Goal: Communication & Community: Share content

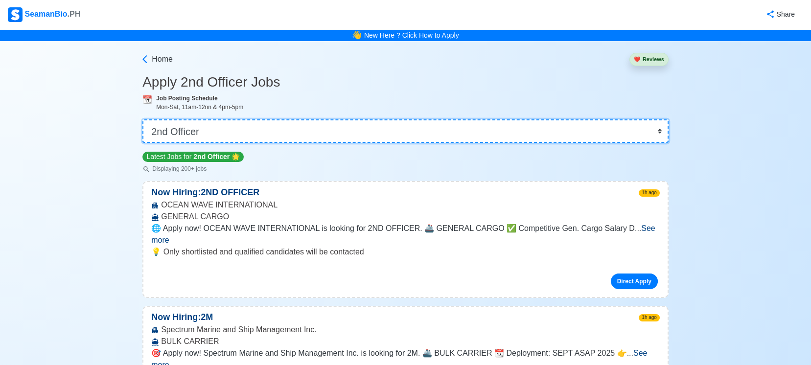
click at [349, 130] on select "👉 Select Rank or Position Master Chief Officer 2nd Officer 3rd Officer Junior O…" at bounding box center [406, 131] width 526 height 24
select select "Master"
click at [143, 119] on select "👉 Select Rank or Position Master Chief Officer 2nd Officer 3rd Officer Junior O…" at bounding box center [406, 131] width 526 height 24
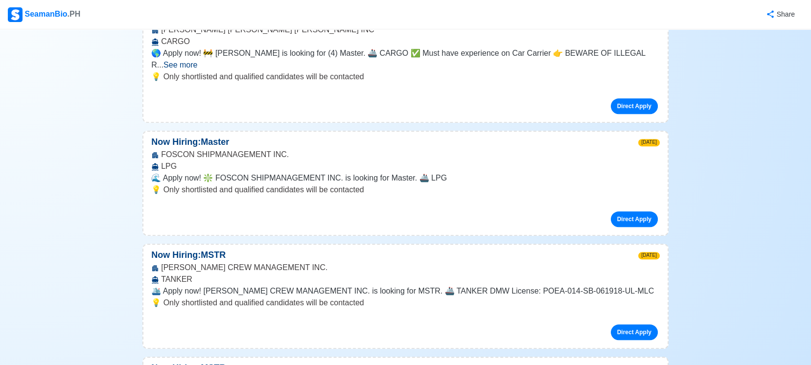
scroll to position [2955, 0]
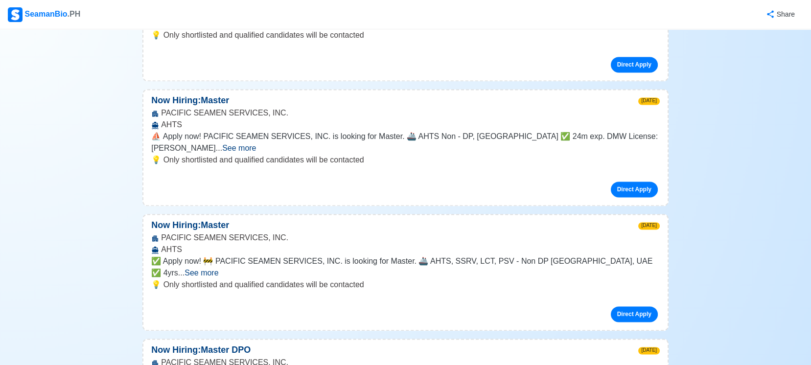
scroll to position [2738, 0]
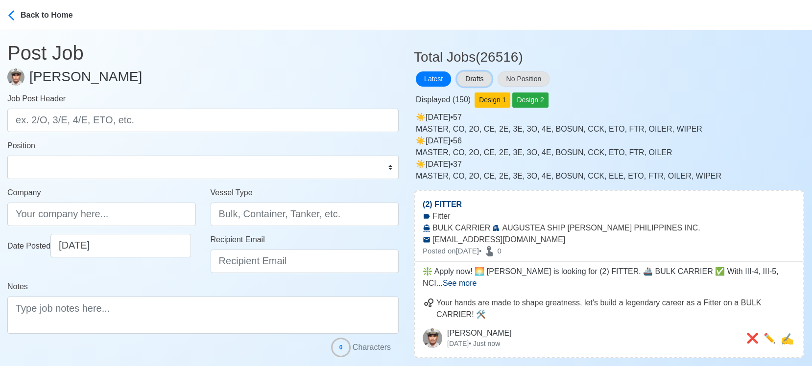
click at [472, 76] on button "Drafts" at bounding box center [474, 78] width 35 height 15
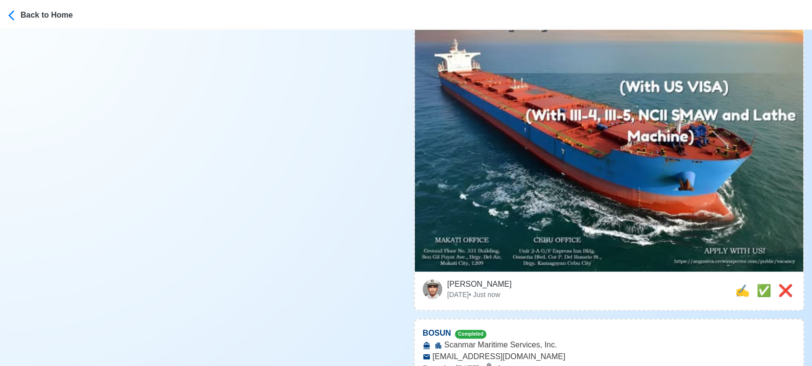
scroll to position [653, 0]
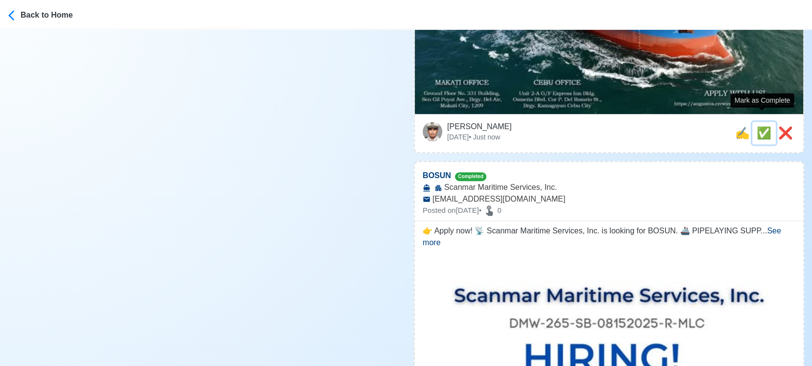
click at [758, 126] on span "✅" at bounding box center [764, 132] width 15 height 13
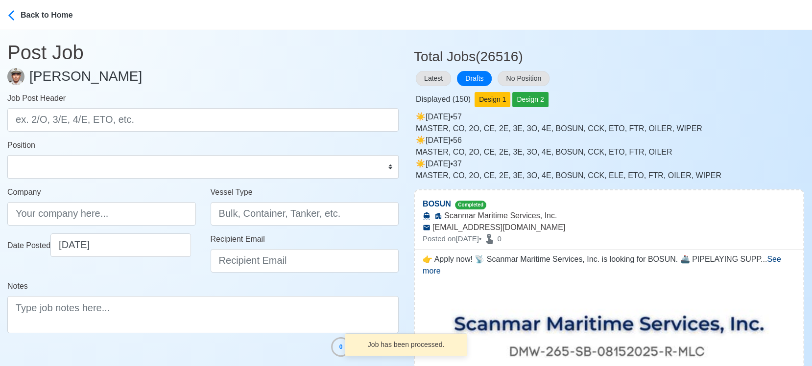
scroll to position [0, 0]
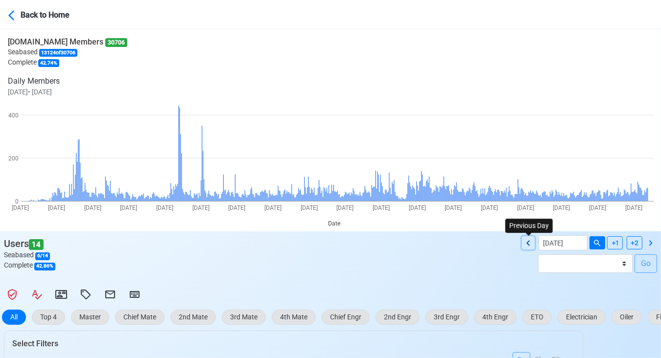
click at [527, 240] on icon at bounding box center [529, 244] width 12 height 12
type input "09/05/2025"
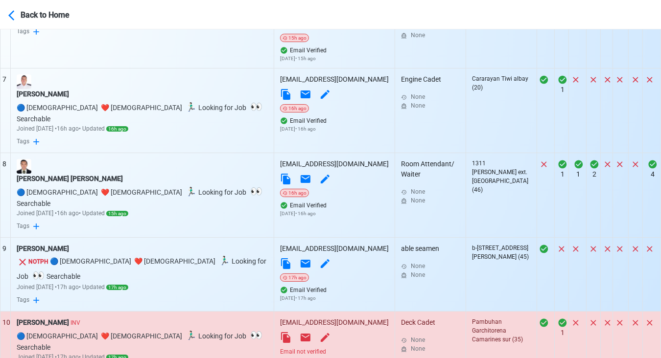
scroll to position [823, 0]
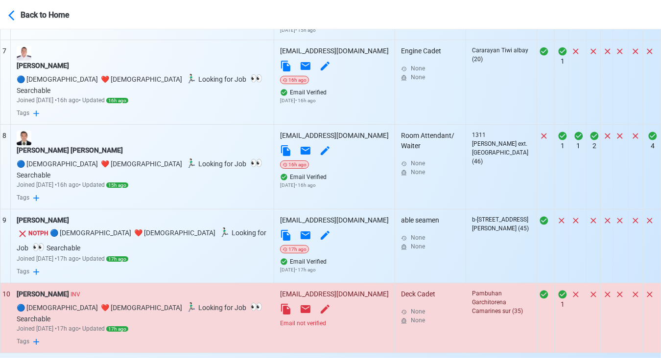
select select "100"
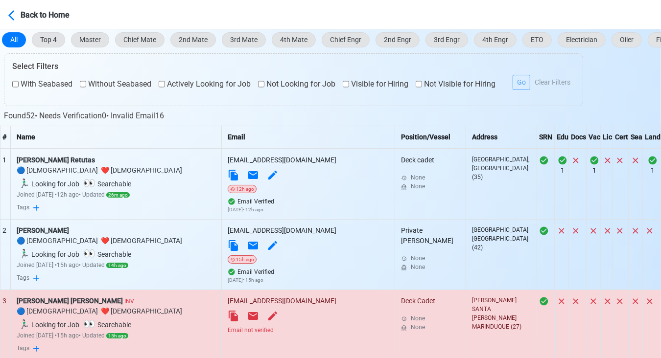
scroll to position [279, 0]
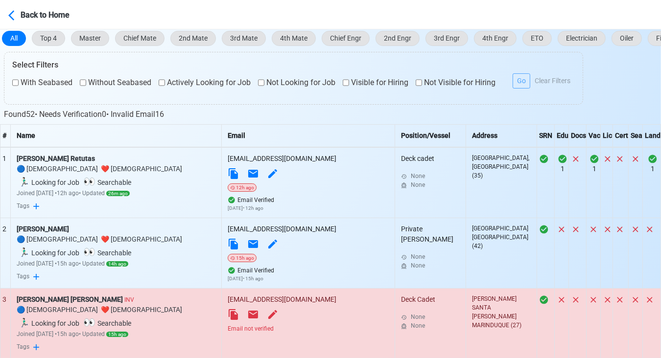
click at [288, 325] on div "Email not verified" at bounding box center [308, 329] width 161 height 9
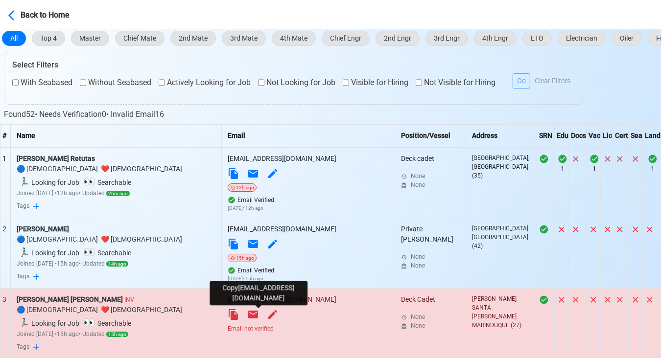
click at [238, 314] on icon at bounding box center [233, 314] width 9 height 11
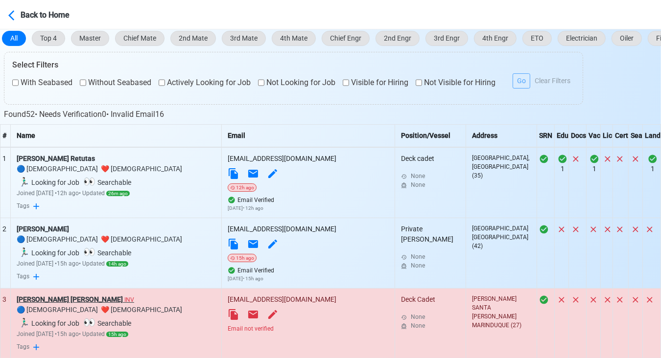
click at [56, 300] on div "Mark Joshua R Rodel INV" at bounding box center [116, 300] width 199 height 10
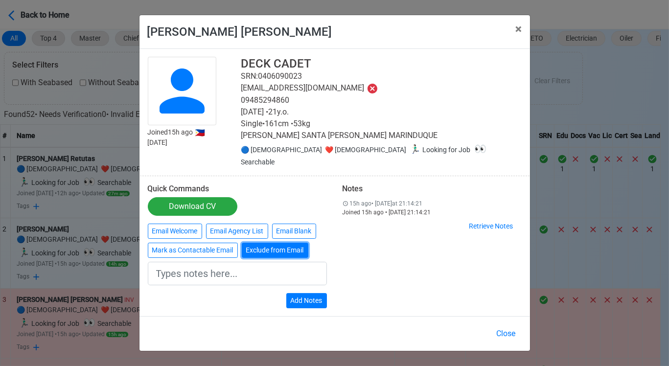
click at [263, 245] on button "Exclude from Email" at bounding box center [275, 250] width 67 height 15
type input "Exclude from Email"
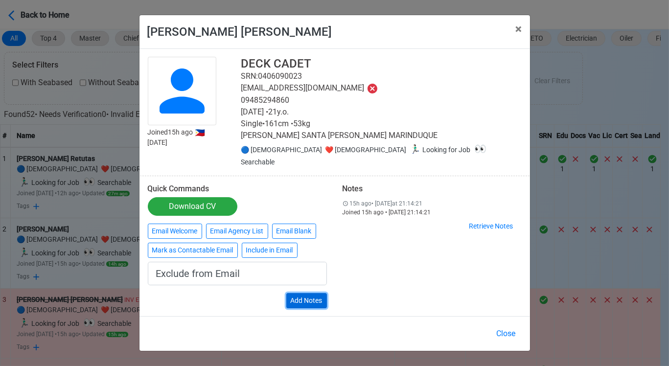
click at [309, 293] on button "Add Notes" at bounding box center [306, 300] width 41 height 15
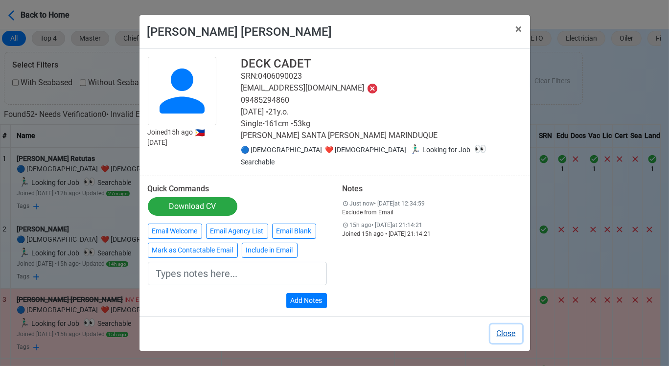
click at [510, 325] on button "Close" at bounding box center [507, 334] width 32 height 19
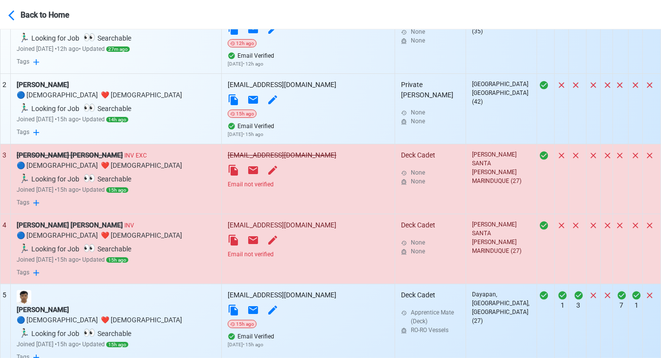
scroll to position [443, 0]
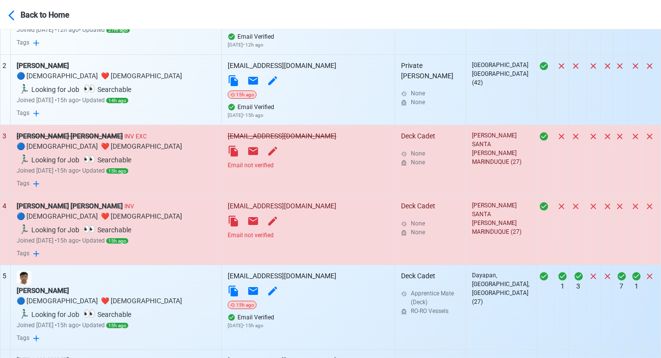
click at [294, 231] on div "Email not verified" at bounding box center [308, 235] width 161 height 9
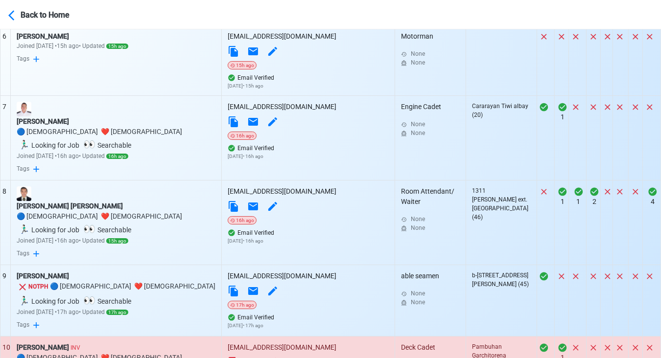
scroll to position [823, 0]
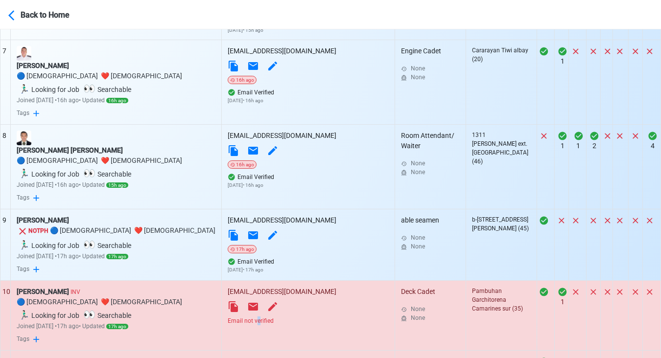
click at [283, 317] on div "Email not verified" at bounding box center [308, 321] width 161 height 9
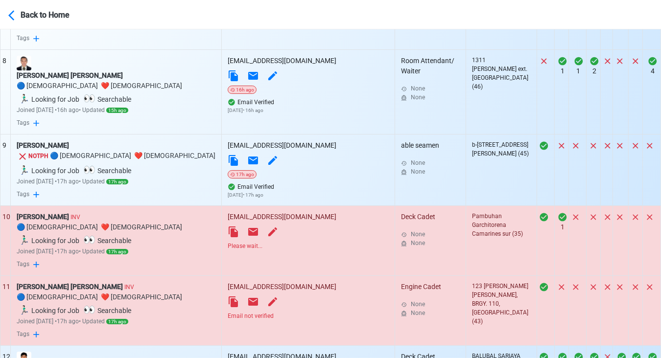
scroll to position [932, 0]
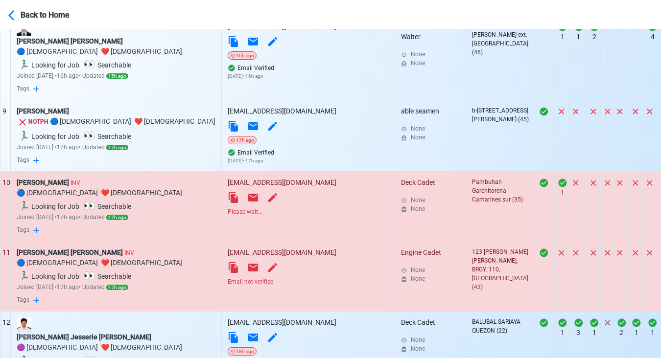
click at [288, 278] on div "Email not verified" at bounding box center [308, 282] width 161 height 9
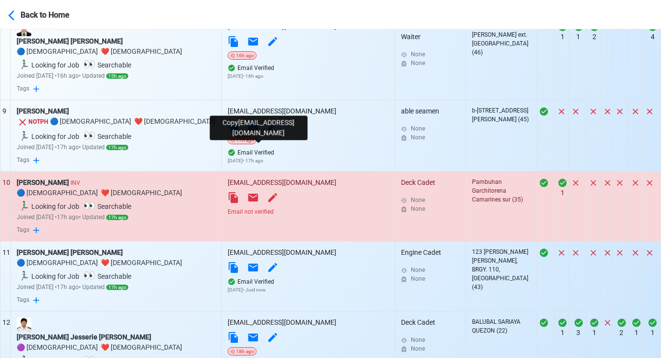
click at [238, 192] on icon at bounding box center [233, 197] width 9 height 11
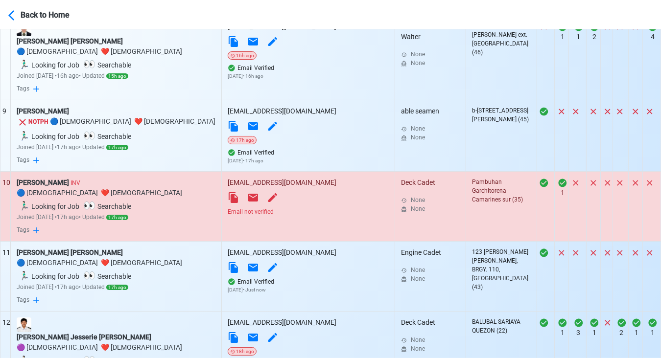
click at [288, 208] on div "Email not verified" at bounding box center [308, 212] width 161 height 9
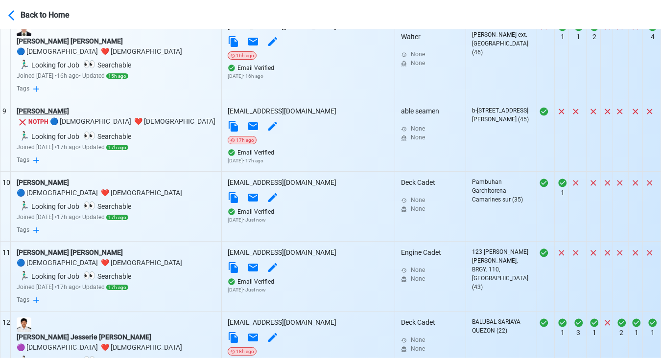
click at [58, 106] on div "muhammad bilal musani" at bounding box center [116, 111] width 199 height 10
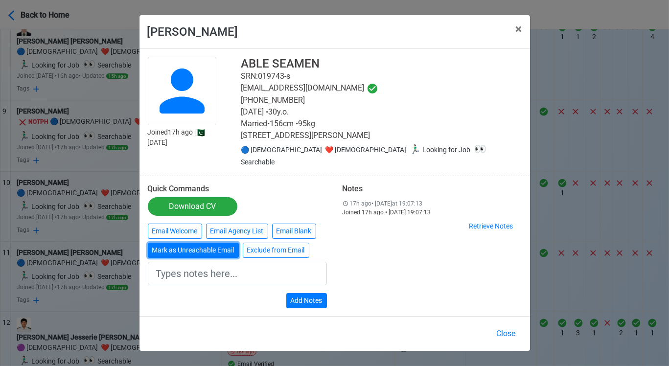
drag, startPoint x: 183, startPoint y: 247, endPoint x: 202, endPoint y: 248, distance: 19.6
click at [183, 248] on button "Mark as Unreachable Email" at bounding box center [193, 250] width 91 height 15
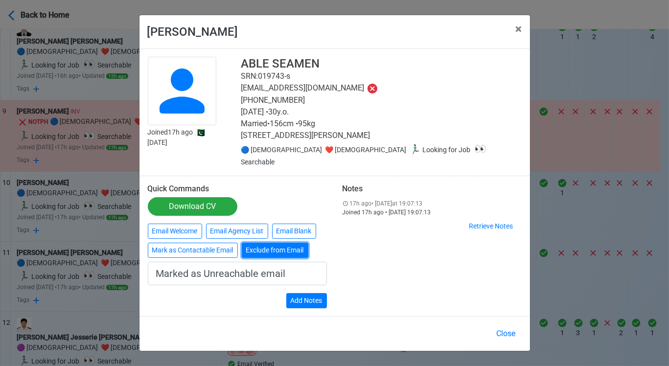
click at [294, 250] on button "Exclude from Email" at bounding box center [275, 250] width 67 height 15
type input "Exclude from Email"
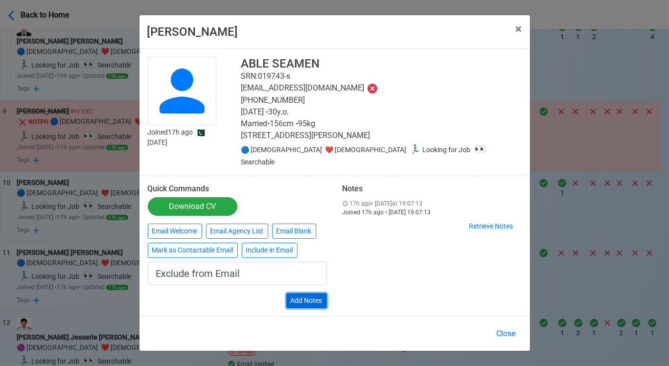
click at [309, 293] on button "Add Notes" at bounding box center [306, 300] width 41 height 15
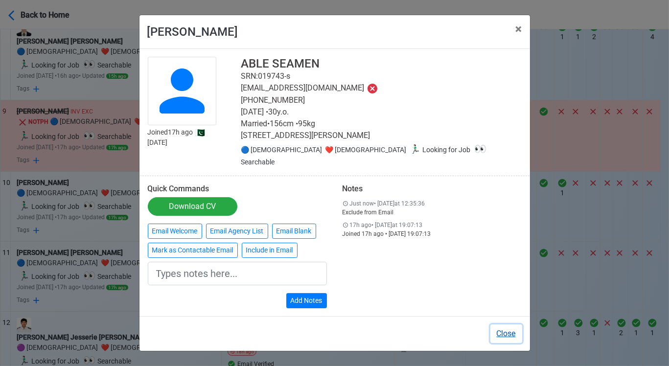
click at [505, 329] on button "Close" at bounding box center [507, 334] width 32 height 19
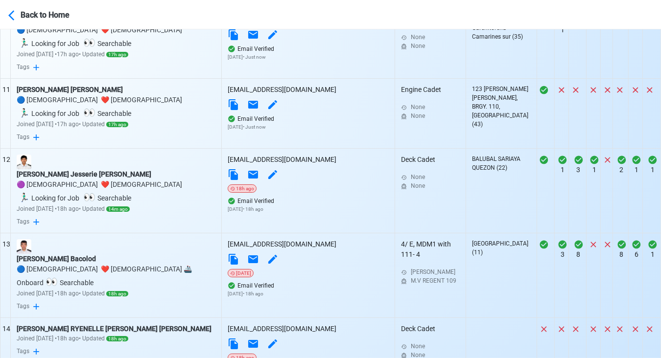
scroll to position [1150, 0]
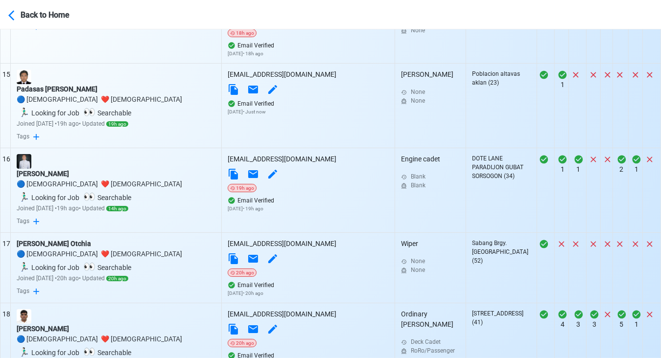
scroll to position [1422, 0]
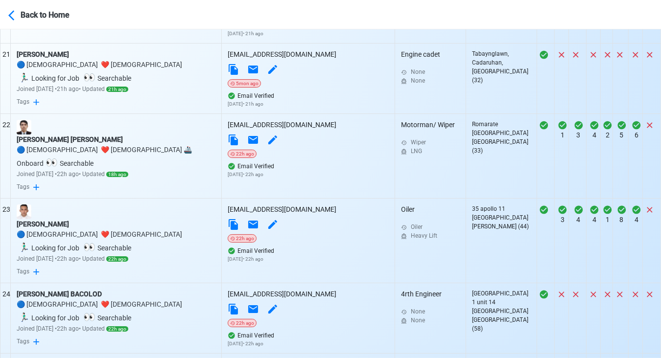
scroll to position [1966, 0]
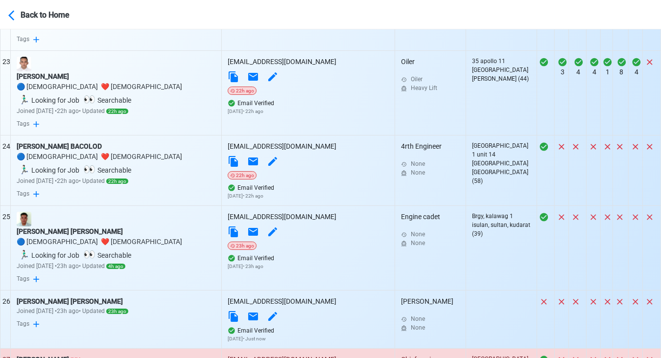
scroll to position [2075, 0]
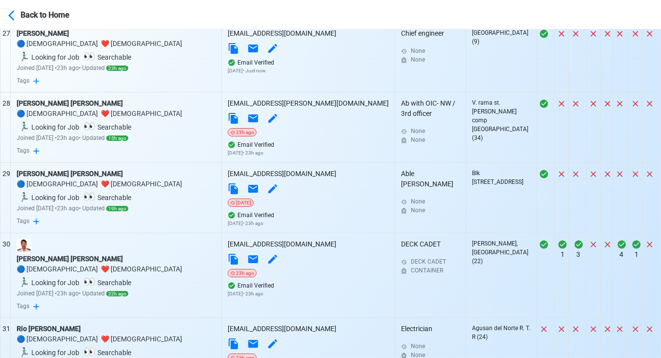
scroll to position [2401, 0]
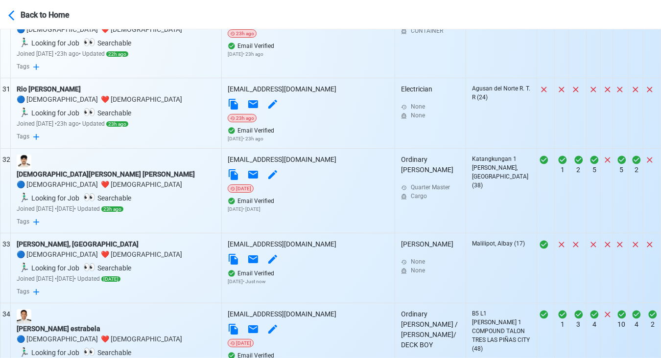
scroll to position [2673, 0]
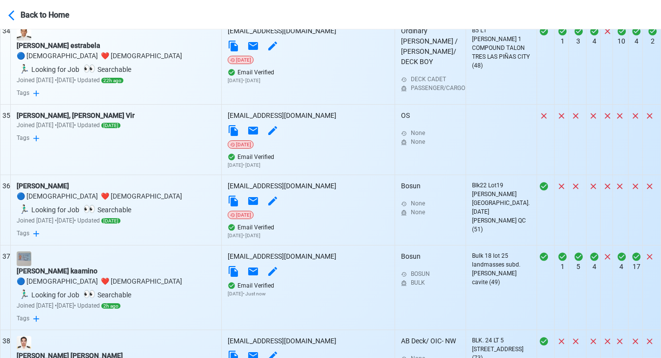
scroll to position [2946, 0]
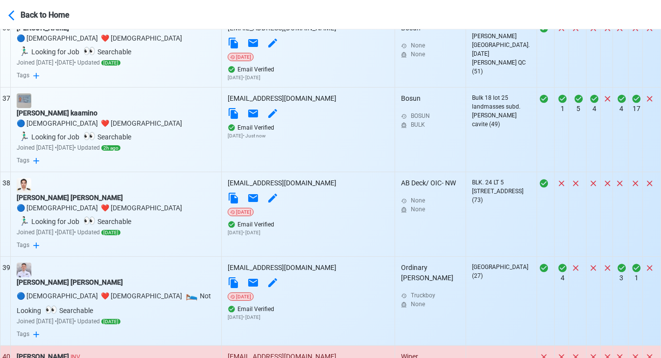
scroll to position [3109, 0]
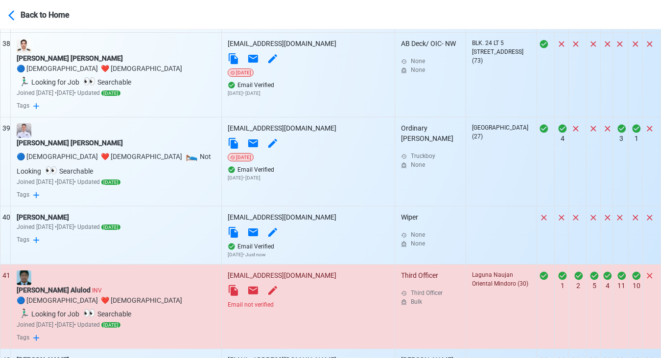
scroll to position [3217, 0]
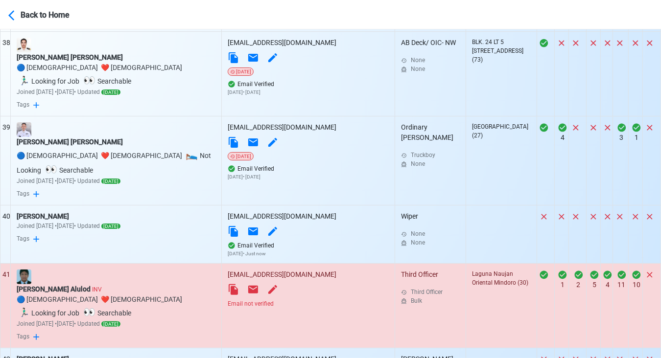
click at [60, 285] on div "Larry F. Alulod INV" at bounding box center [116, 290] width 199 height 10
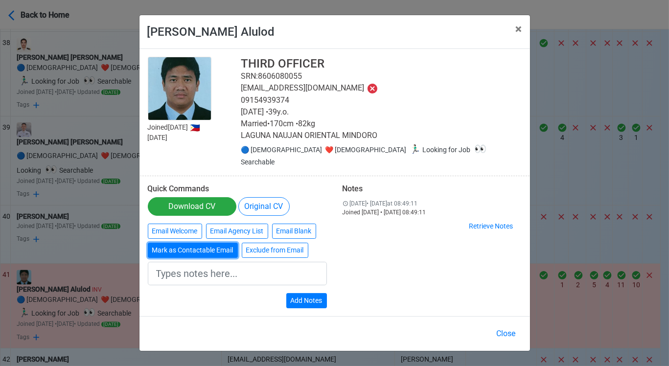
click at [204, 245] on button "Mark as Contactable Email" at bounding box center [193, 250] width 90 height 15
type input "Marked as Contactable email"
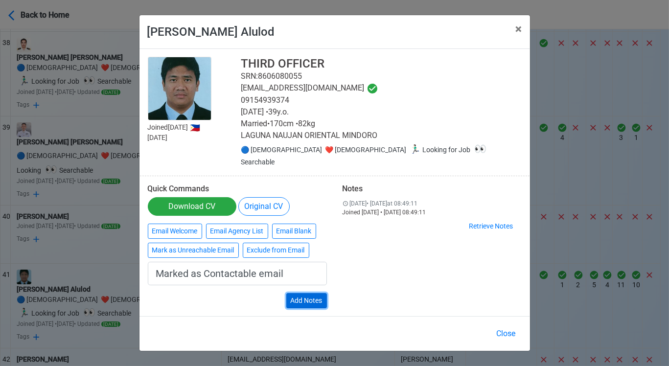
click at [302, 293] on button "Add Notes" at bounding box center [306, 300] width 41 height 15
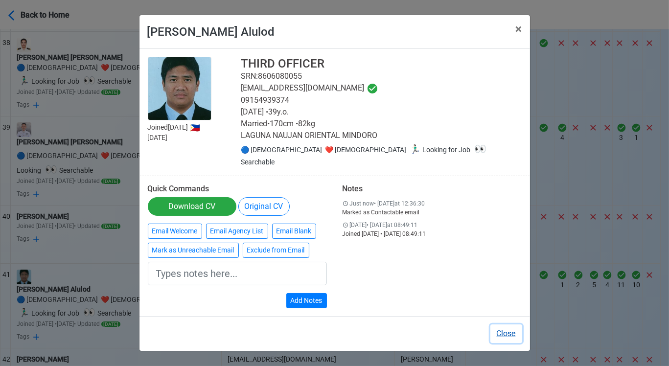
click at [509, 327] on button "Close" at bounding box center [507, 334] width 32 height 19
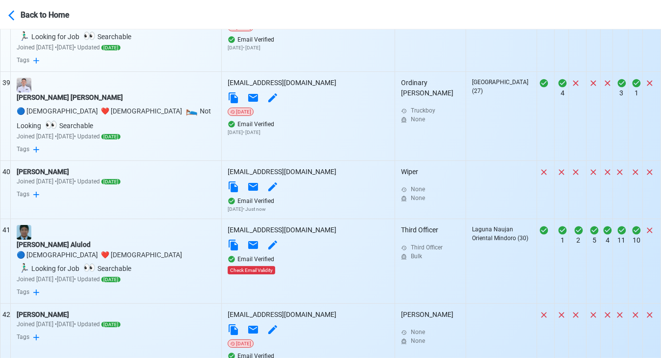
scroll to position [3326, 0]
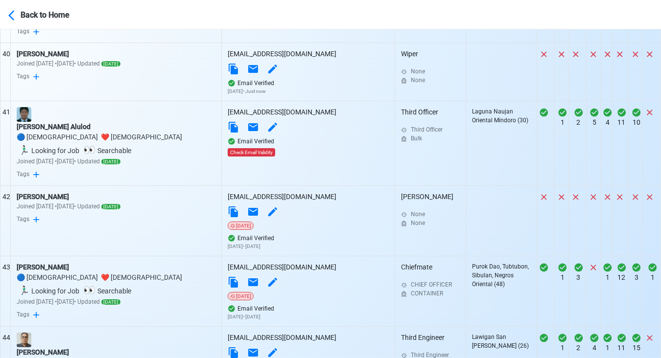
scroll to position [3435, 0]
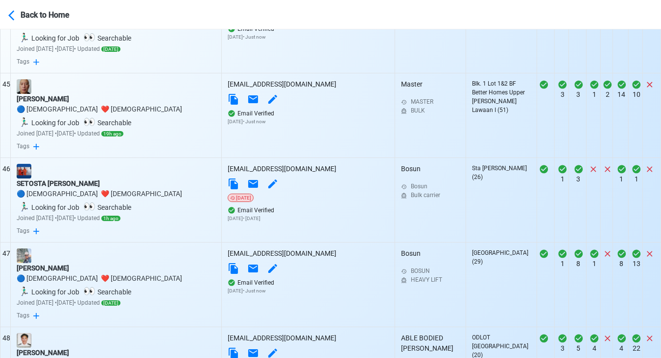
scroll to position [3761, 0]
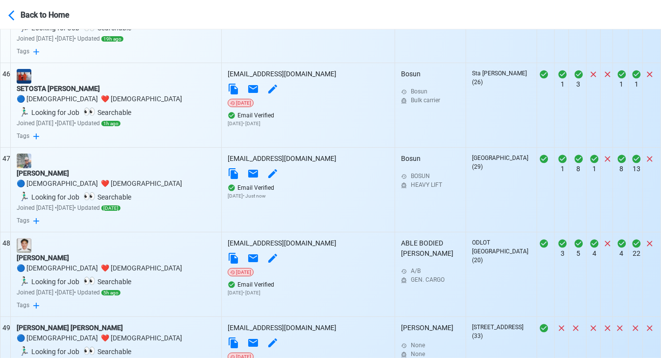
scroll to position [3815, 0]
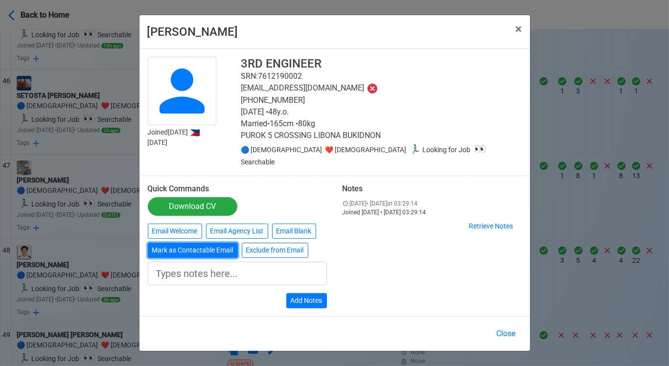
click at [197, 247] on button "Mark as Contactable Email" at bounding box center [193, 250] width 90 height 15
type input "Marked as Contactable email"
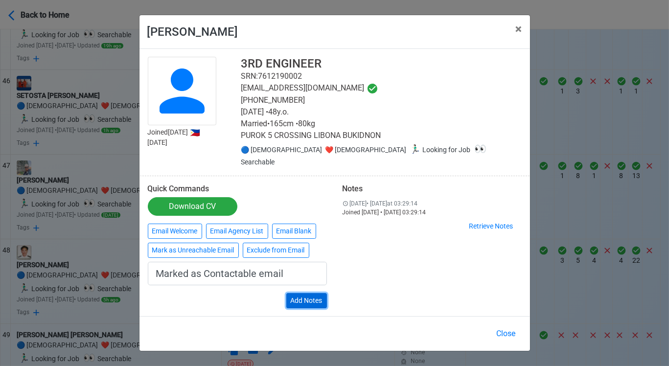
click at [299, 293] on button "Add Notes" at bounding box center [306, 300] width 41 height 15
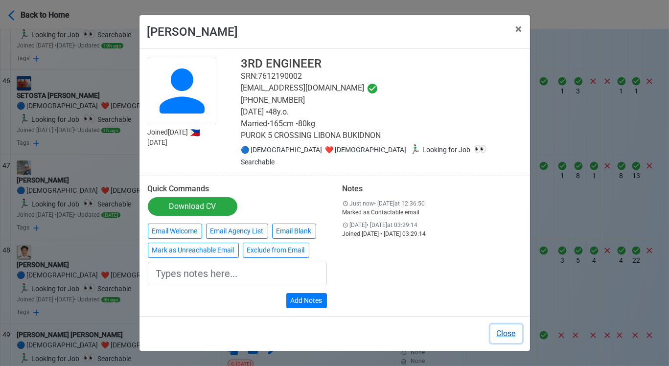
click at [505, 325] on button "Close" at bounding box center [507, 334] width 32 height 19
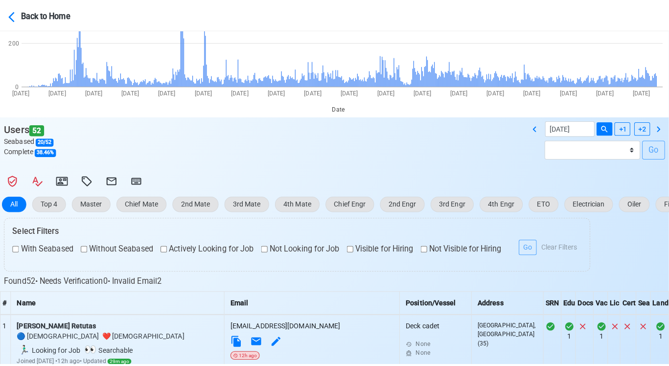
scroll to position [117, 0]
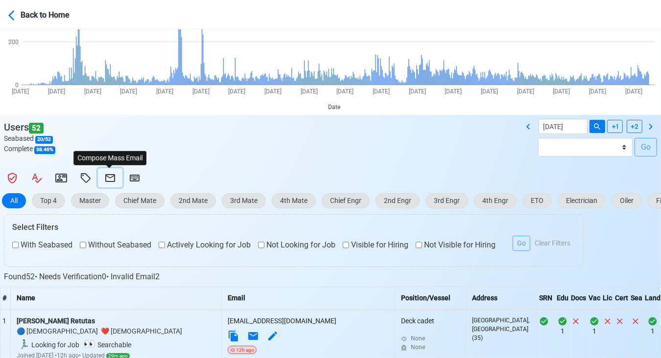
click at [108, 179] on icon at bounding box center [110, 178] width 12 height 12
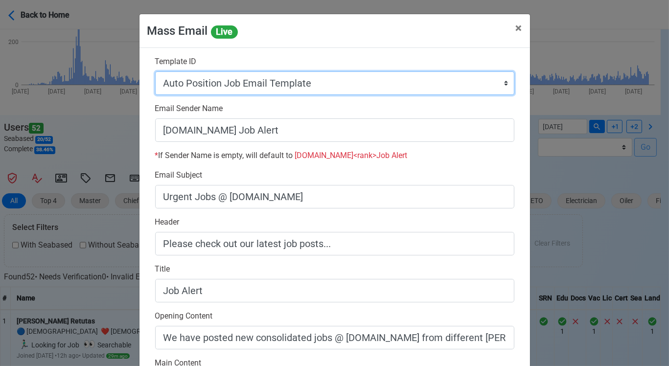
click at [341, 87] on select "Auto Position Job Email Template Incomplete CV Email Template ETO/ETR Job Email…" at bounding box center [334, 83] width 359 height 24
select select "d-0c193ece46b24c5dbce89cdb3e751472"
click at [155, 71] on select "Auto Position Job Email Template Incomplete CV Email Template ETO/ETR Job Email…" at bounding box center [334, 83] width 359 height 24
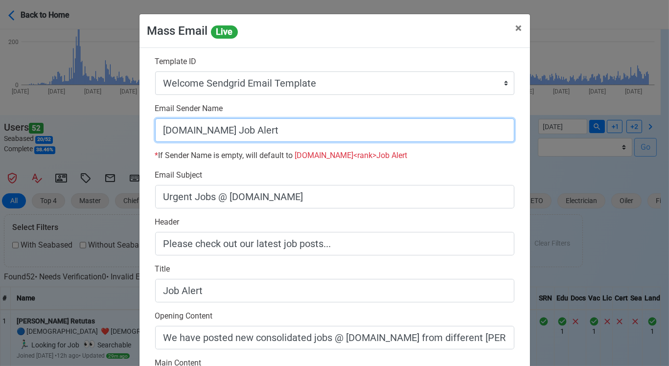
drag, startPoint x: 289, startPoint y: 132, endPoint x: 408, endPoint y: 132, distance: 119.0
click at [408, 132] on input "SeamanBio.PH Job Alert" at bounding box center [334, 131] width 359 height 24
click at [157, 133] on input "[DOMAIN_NAME]" at bounding box center [334, 131] width 359 height 24
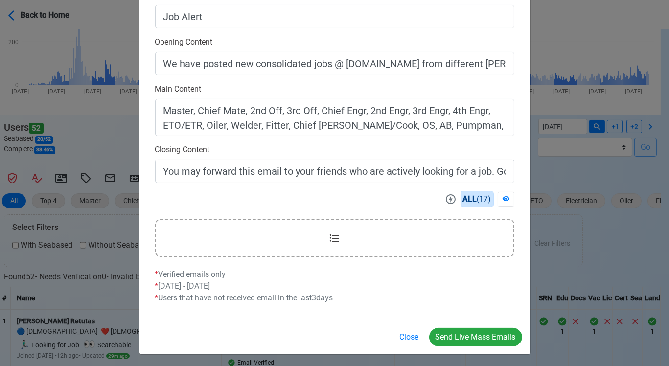
scroll to position [276, 0]
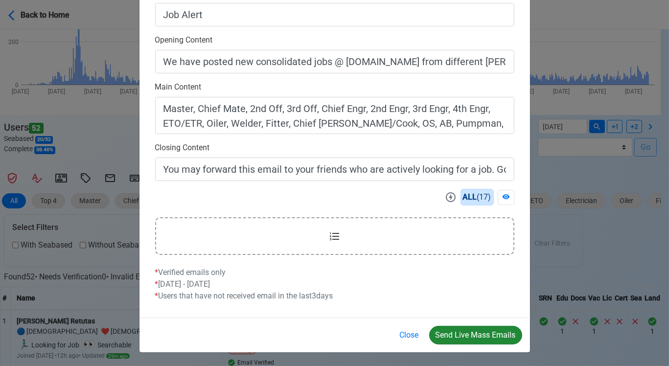
type input "Welcome to SeamanBio.PH"
click at [470, 334] on button "Send Live Mass Emails" at bounding box center [475, 335] width 93 height 19
click at [413, 334] on button "Close" at bounding box center [410, 335] width 32 height 19
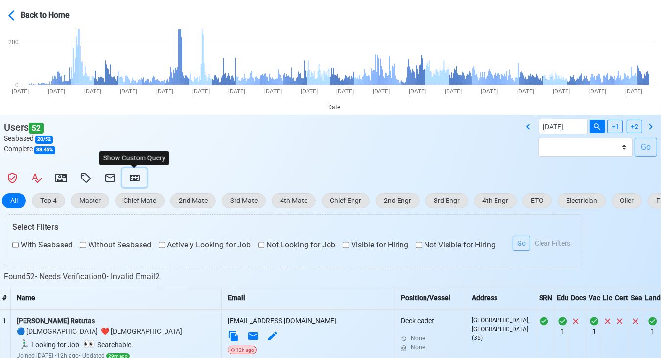
click at [132, 176] on icon at bounding box center [135, 178] width 12 height 12
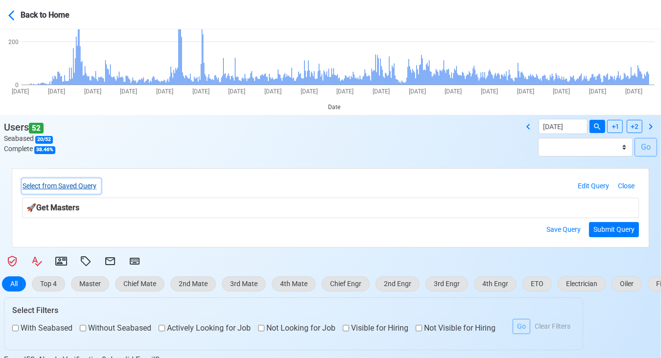
click at [100, 183] on button "Select from Saved Query" at bounding box center [61, 186] width 79 height 15
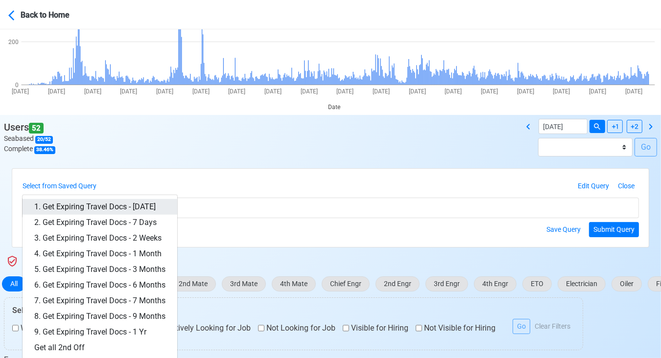
click at [143, 202] on link "1. Get Expiring Travel Docs - Today" at bounding box center [100, 207] width 155 height 16
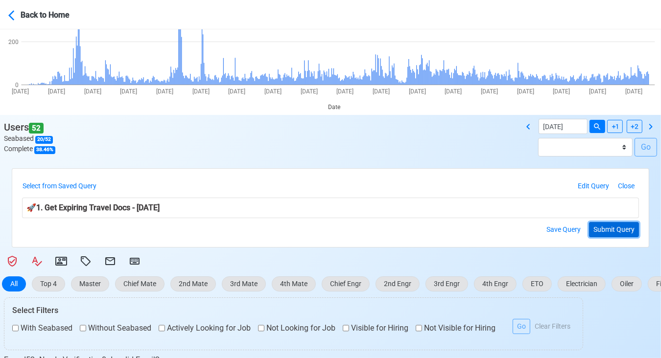
click at [618, 224] on button "Submit Query" at bounding box center [614, 229] width 50 height 15
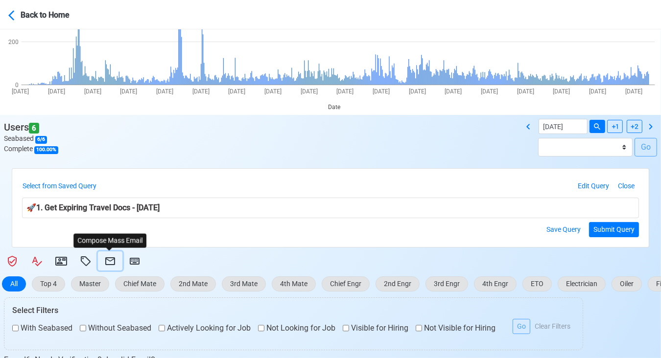
click at [115, 258] on icon at bounding box center [110, 262] width 12 height 12
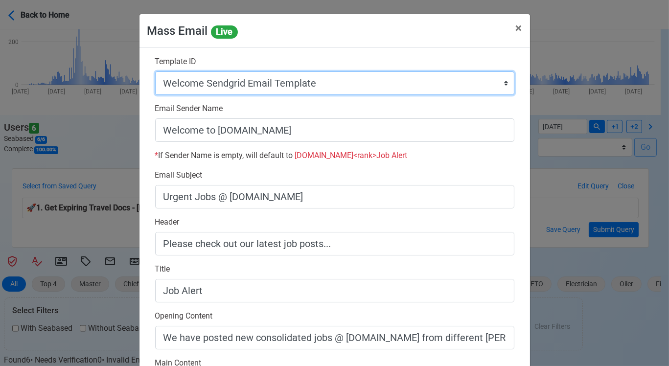
click at [372, 86] on select "Auto Position Job Email Template Incomplete CV Email Template ETO/ETR Job Email…" at bounding box center [334, 83] width 359 height 24
select select "d-3e71907ffd064a39999872a824aaf79a"
click at [155, 71] on select "Auto Position Job Email Template Incomplete CV Email Template ETO/ETR Job Email…" at bounding box center [334, 83] width 359 height 24
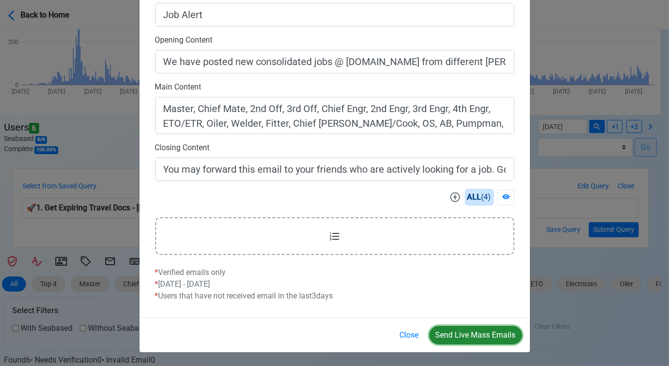
click at [472, 338] on button "Send Live Mass Emails" at bounding box center [475, 335] width 93 height 19
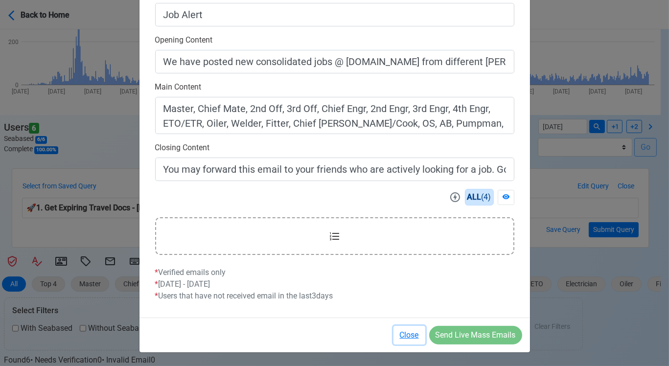
click at [403, 335] on button "Close" at bounding box center [410, 335] width 32 height 19
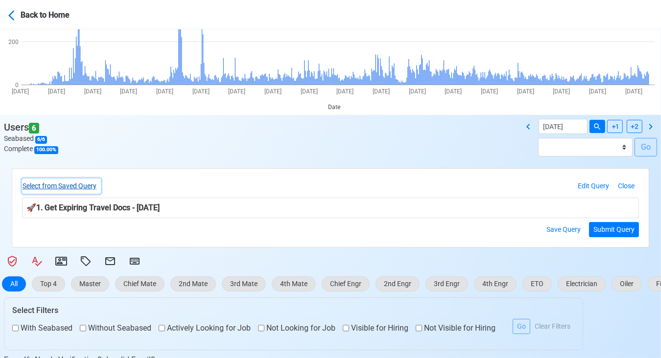
click at [92, 186] on button "Select from Saved Query" at bounding box center [61, 186] width 79 height 15
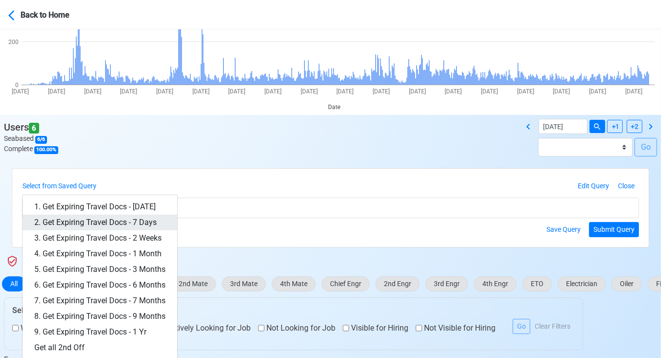
click at [120, 217] on link "2. Get Expiring Travel Docs - 7 Days" at bounding box center [100, 223] width 155 height 16
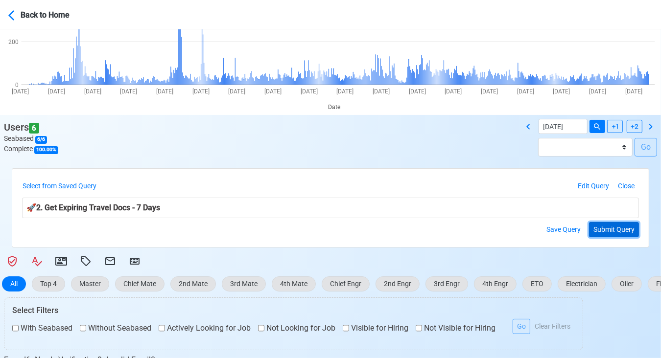
click at [611, 231] on button "Submit Query" at bounding box center [614, 229] width 50 height 15
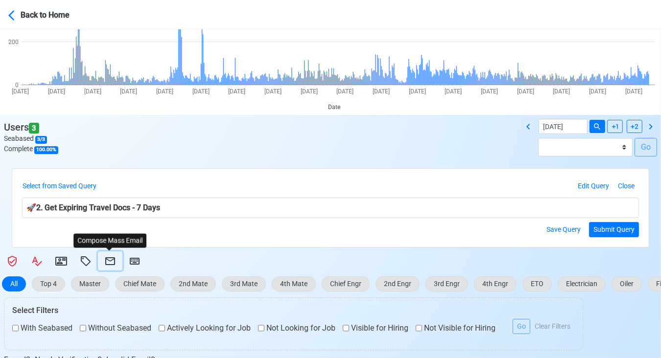
click at [107, 261] on icon at bounding box center [110, 262] width 12 height 12
select select "d-3e71907ffd064a39999872a824aaf79a"
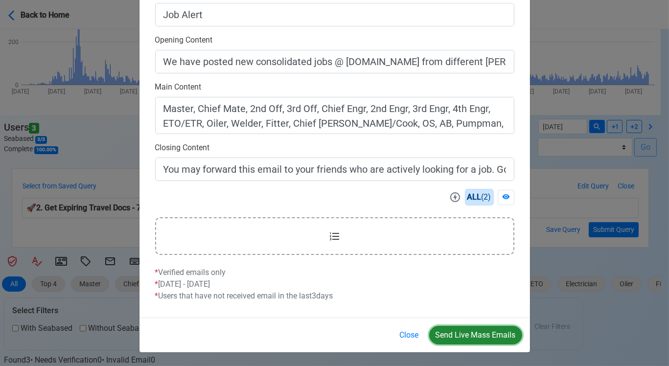
click at [476, 329] on button "Send Live Mass Emails" at bounding box center [475, 335] width 93 height 19
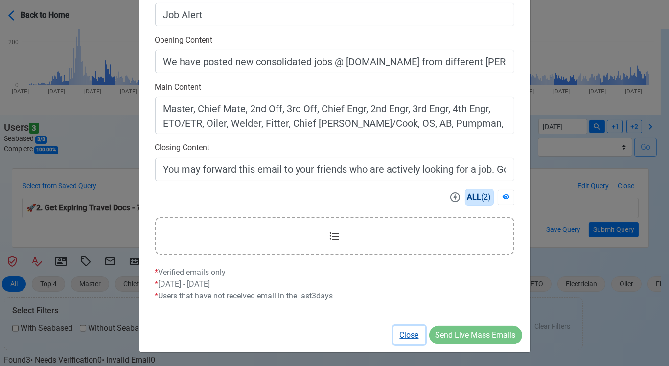
click at [404, 336] on button "Close" at bounding box center [410, 335] width 32 height 19
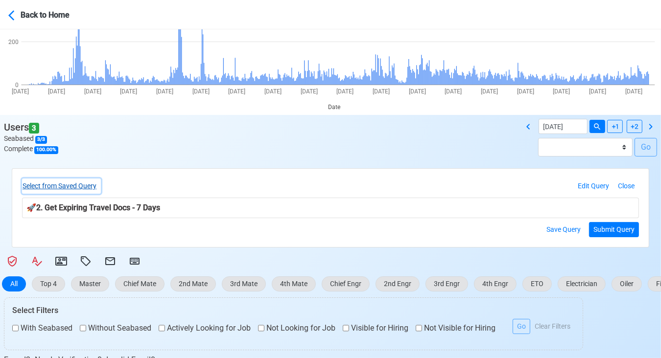
click at [87, 187] on button "Select from Saved Query" at bounding box center [61, 186] width 79 height 15
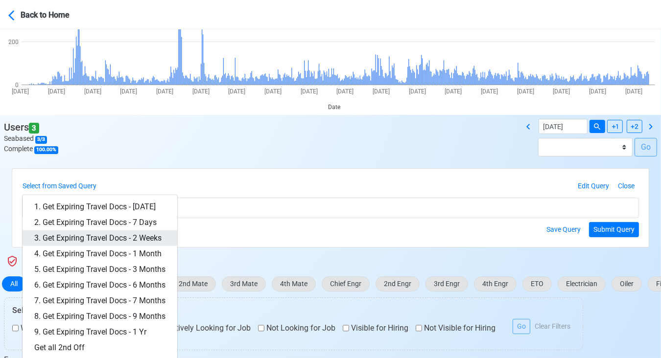
click at [129, 239] on link "3. Get Expiring Travel Docs - 2 Weeks" at bounding box center [100, 239] width 155 height 16
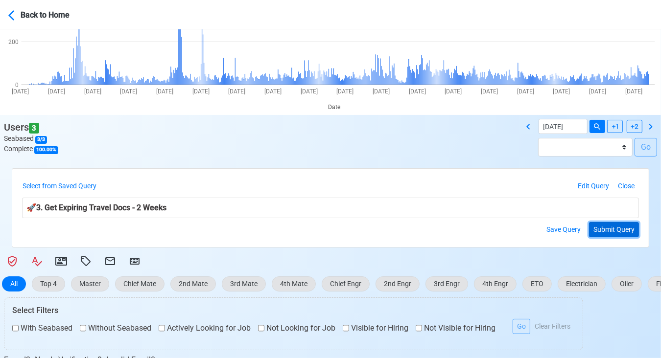
click at [607, 229] on button "Submit Query" at bounding box center [614, 229] width 50 height 15
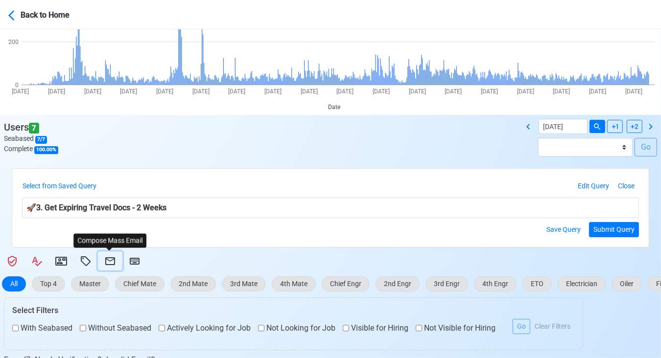
click at [111, 259] on icon at bounding box center [110, 262] width 12 height 12
select select "d-3e71907ffd064a39999872a824aaf79a"
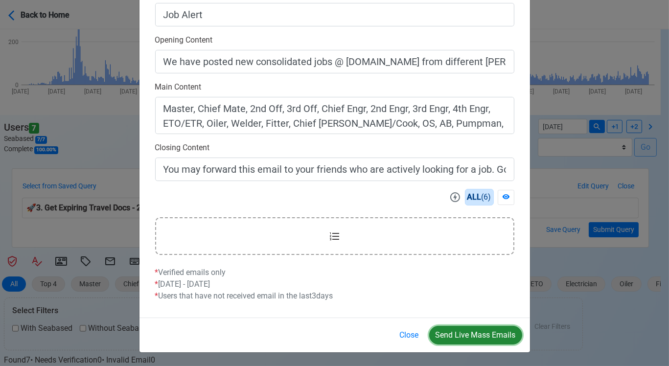
click at [458, 330] on button "Send Live Mass Emails" at bounding box center [475, 335] width 93 height 19
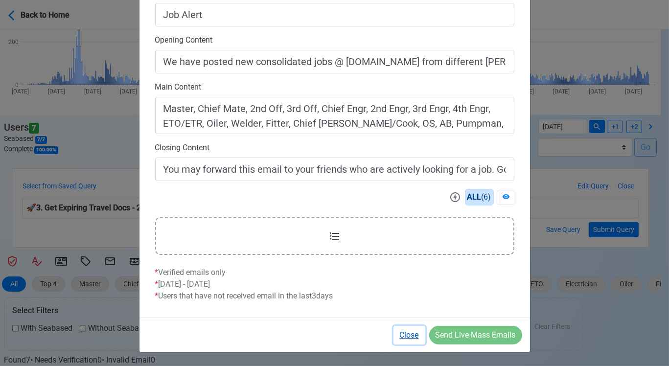
click at [416, 334] on button "Close" at bounding box center [410, 335] width 32 height 19
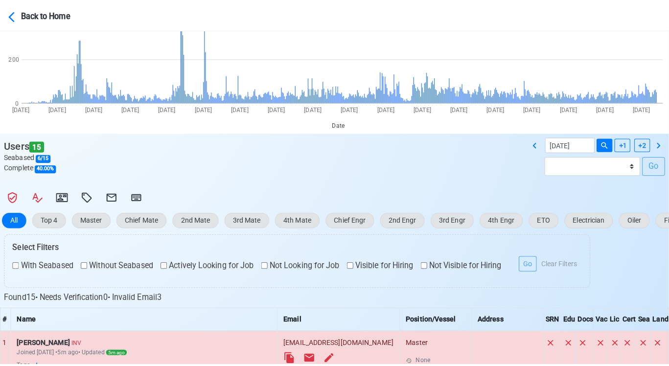
scroll to position [109, 0]
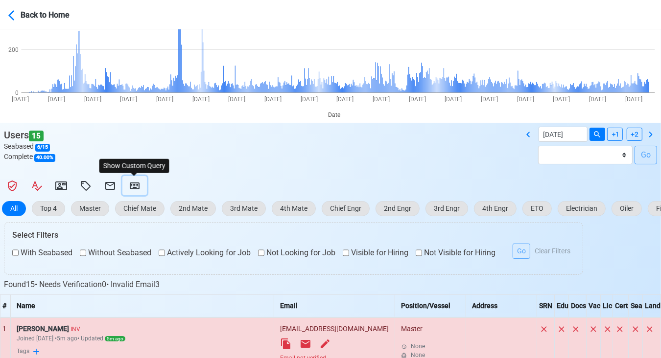
click at [132, 183] on icon at bounding box center [135, 186] width 10 height 7
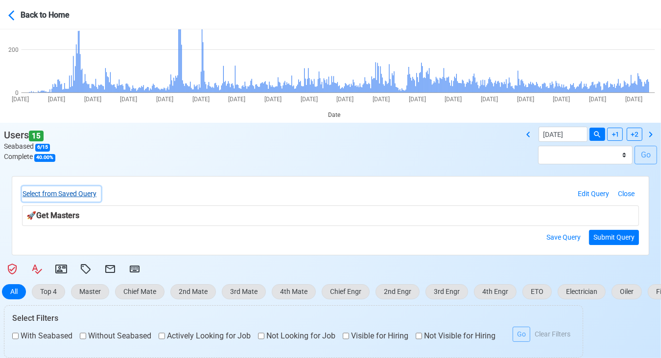
click at [92, 195] on button "Select from Saved Query" at bounding box center [61, 194] width 79 height 15
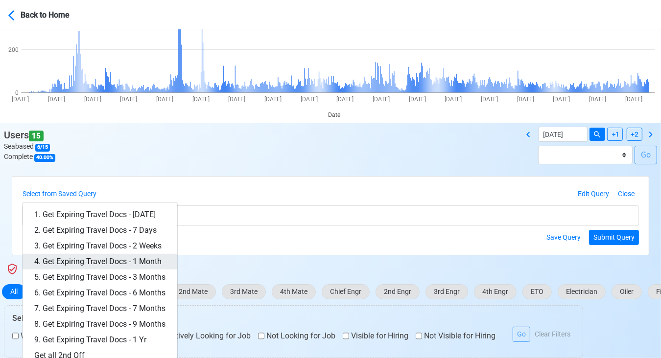
click at [138, 264] on link "4. Get Expiring Travel Docs - 1 Month" at bounding box center [100, 262] width 155 height 16
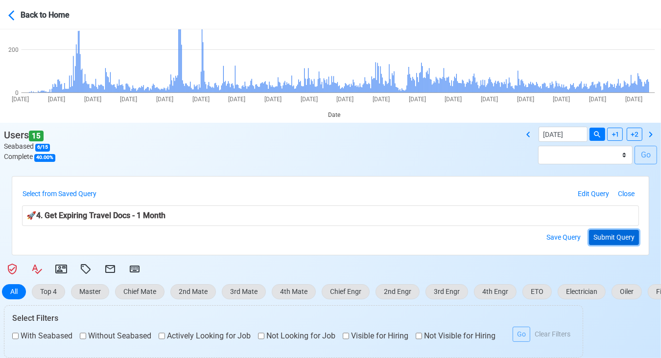
click at [626, 235] on button "Submit Query" at bounding box center [614, 237] width 50 height 15
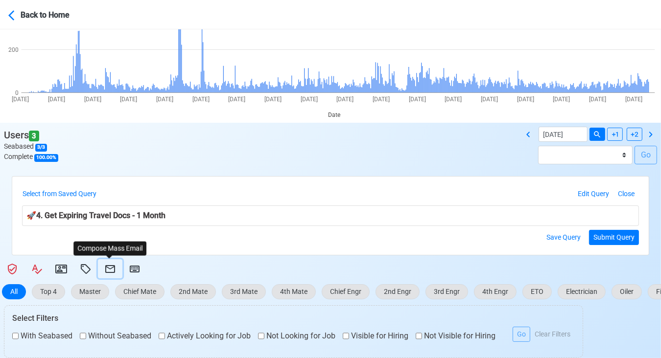
click at [109, 268] on icon at bounding box center [110, 269] width 10 height 8
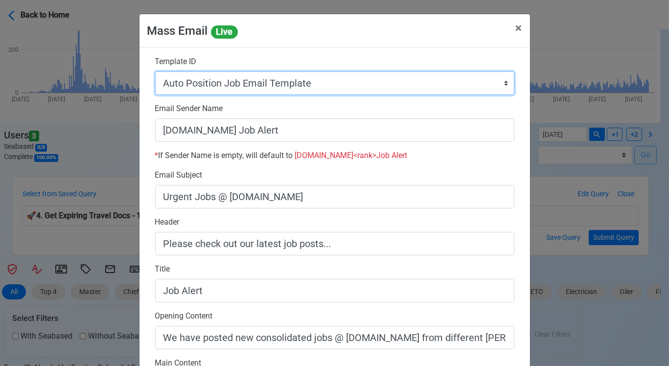
click at [419, 84] on select "Auto Position Job Email Template Incomplete CV Email Template ETO/ETR Job Email…" at bounding box center [334, 83] width 359 height 24
select select "d-3e71907ffd064a39999872a824aaf79a"
click at [155, 71] on select "Auto Position Job Email Template Incomplete CV Email Template ETO/ETR Job Email…" at bounding box center [334, 83] width 359 height 24
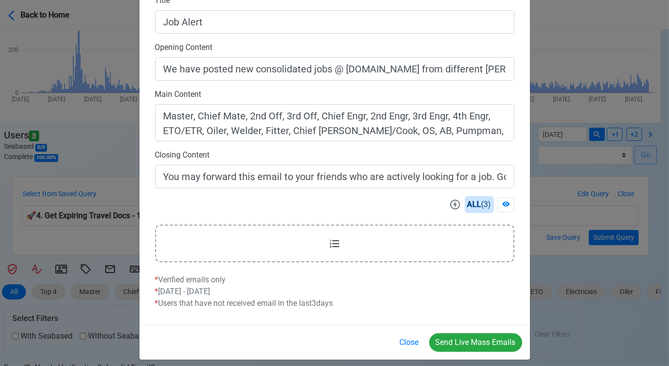
scroll to position [276, 0]
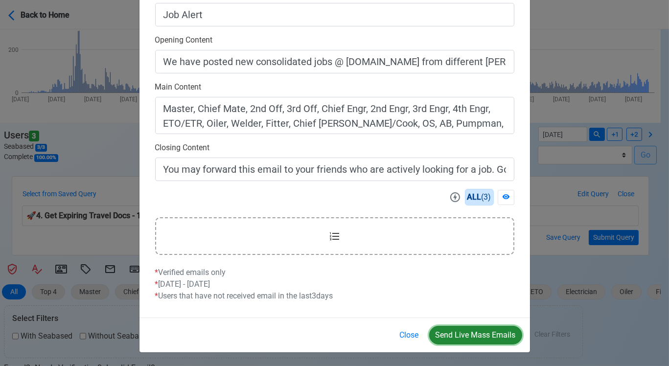
click at [470, 331] on button "Send Live Mass Emails" at bounding box center [475, 335] width 93 height 19
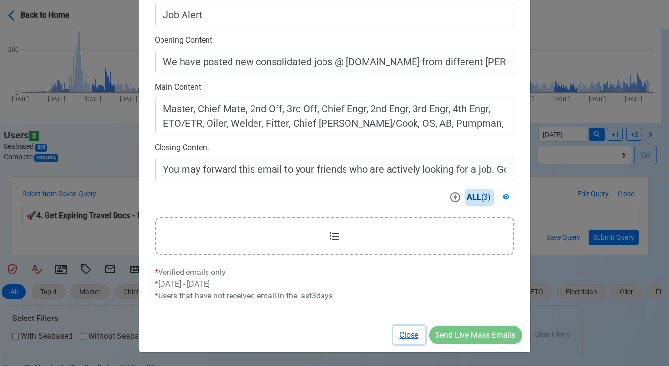
click at [413, 335] on button "Close" at bounding box center [410, 335] width 32 height 19
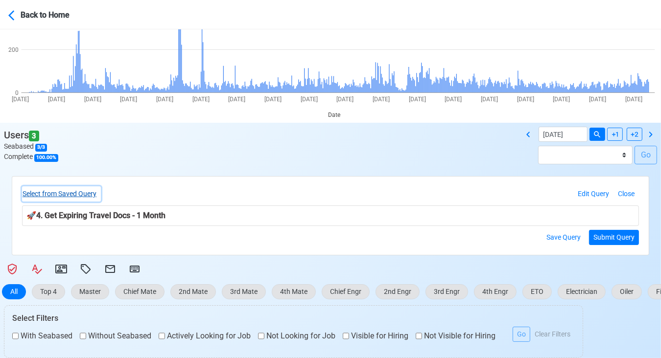
click at [89, 190] on button "Select from Saved Query" at bounding box center [61, 194] width 79 height 15
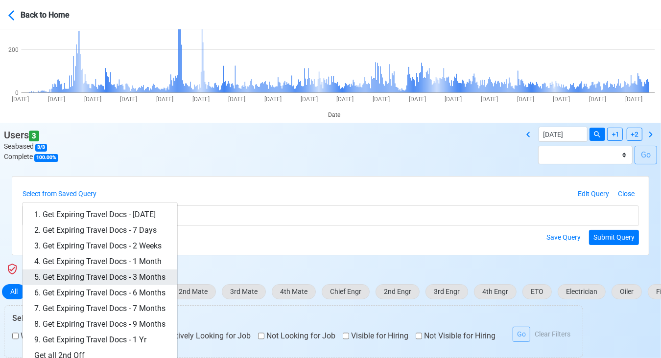
click at [162, 273] on link "5. Get Expiring Travel Docs - 3 Months" at bounding box center [100, 278] width 155 height 16
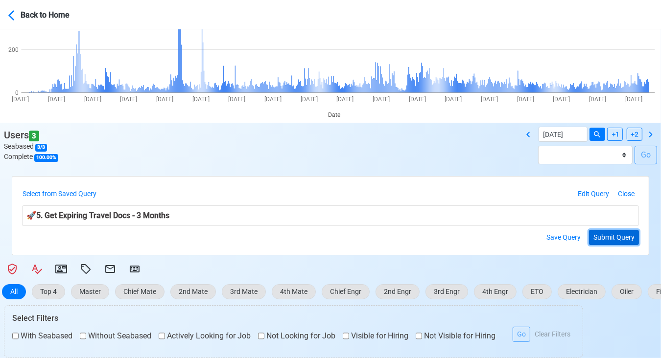
click at [610, 237] on button "Submit Query" at bounding box center [614, 237] width 50 height 15
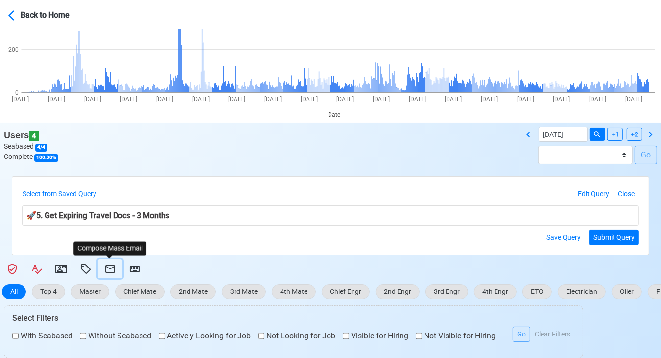
click at [108, 269] on icon at bounding box center [110, 269] width 12 height 12
select select "d-3e71907ffd064a39999872a824aaf79a"
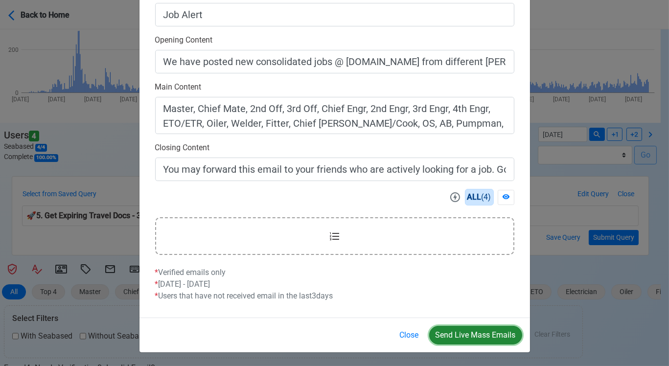
click at [489, 332] on button "Send Live Mass Emails" at bounding box center [475, 335] width 93 height 19
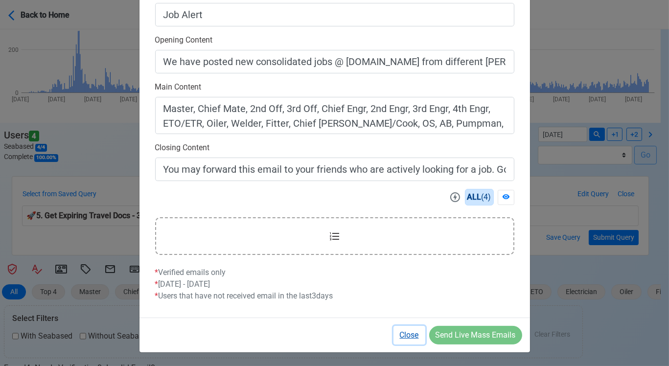
click at [395, 334] on button "Close" at bounding box center [410, 335] width 32 height 19
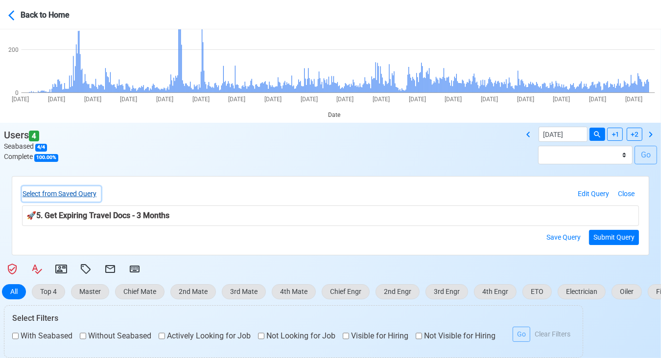
click at [78, 190] on button "Select from Saved Query" at bounding box center [61, 194] width 79 height 15
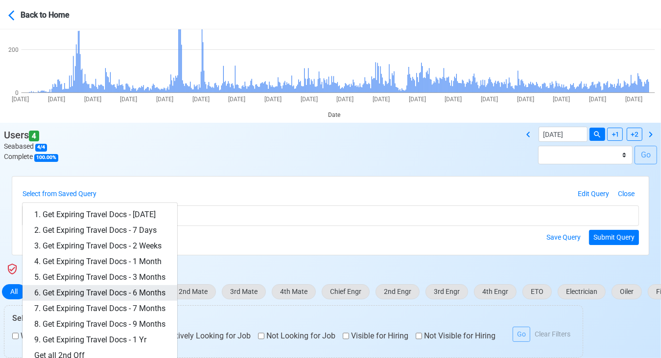
click at [157, 296] on link "6. Get Expiring Travel Docs - 6 Months" at bounding box center [100, 293] width 155 height 16
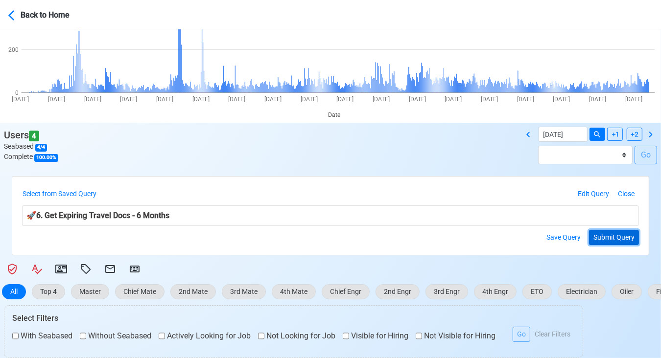
click at [614, 233] on button "Submit Query" at bounding box center [614, 237] width 50 height 15
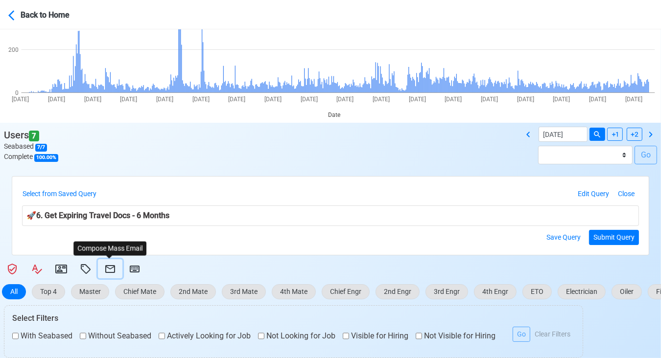
click at [106, 266] on icon at bounding box center [110, 269] width 10 height 8
select select "d-3e71907ffd064a39999872a824aaf79a"
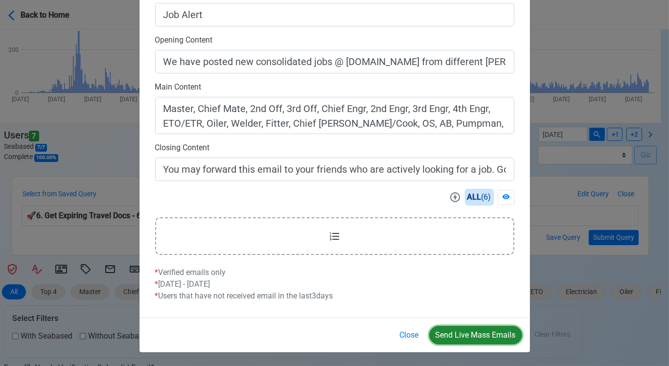
click at [470, 335] on button "Send Live Mass Emails" at bounding box center [475, 335] width 93 height 19
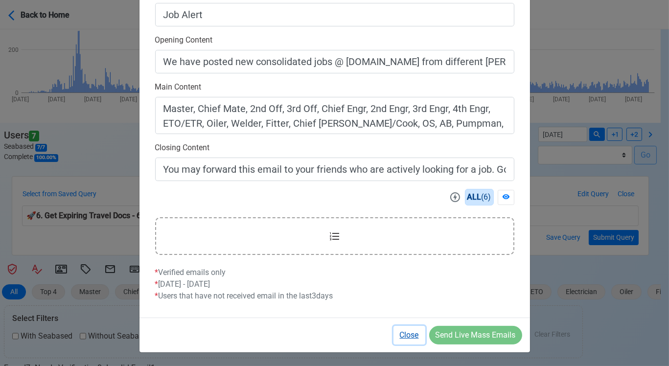
click at [403, 333] on button "Close" at bounding box center [410, 335] width 32 height 19
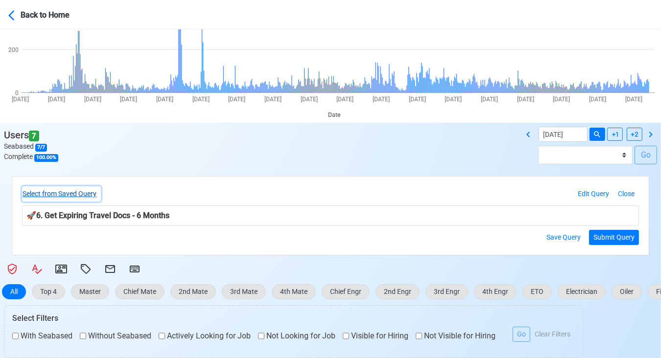
click at [92, 194] on button "Select from Saved Query" at bounding box center [61, 194] width 79 height 15
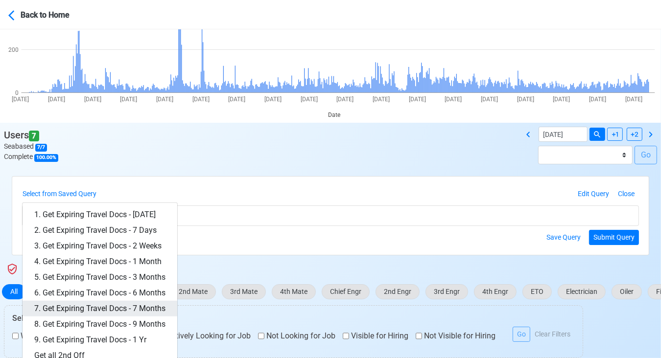
click at [146, 307] on link "7. Get Expiring Travel Docs - 7 Months" at bounding box center [100, 309] width 155 height 16
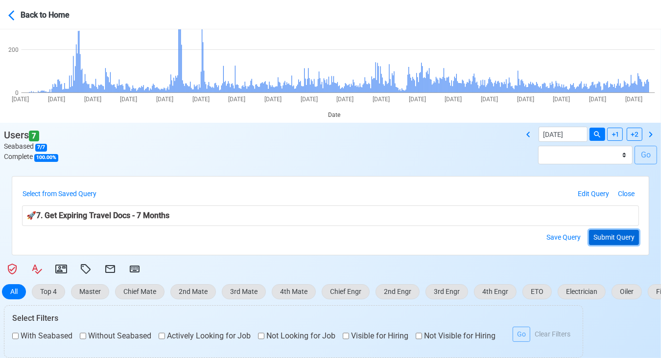
click at [627, 238] on button "Submit Query" at bounding box center [614, 237] width 50 height 15
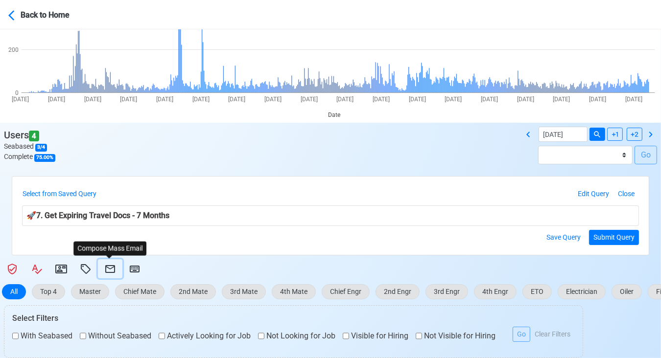
click at [111, 264] on icon at bounding box center [110, 269] width 12 height 12
select select "d-3e71907ffd064a39999872a824aaf79a"
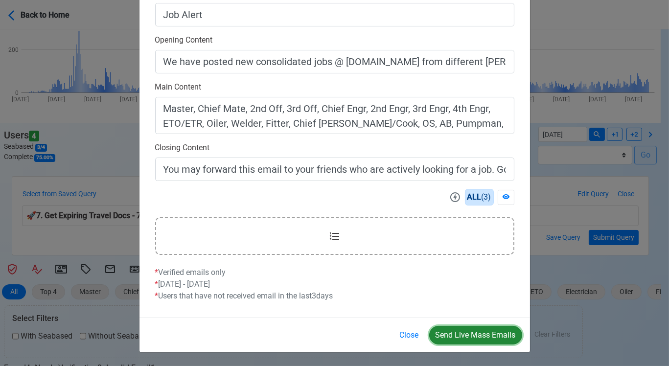
click at [477, 340] on button "Send Live Mass Emails" at bounding box center [475, 335] width 93 height 19
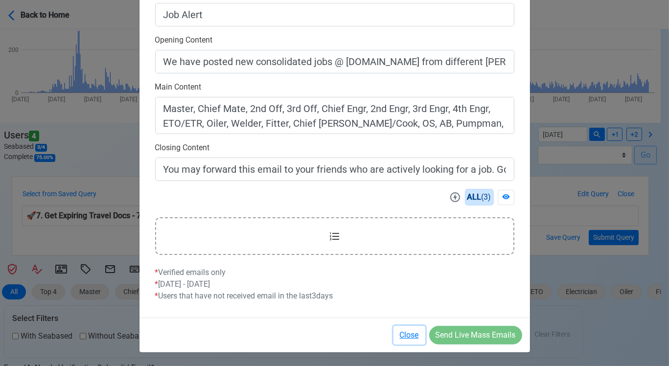
drag, startPoint x: 414, startPoint y: 335, endPoint x: 377, endPoint y: 324, distance: 38.7
click at [413, 335] on button "Close" at bounding box center [410, 335] width 32 height 19
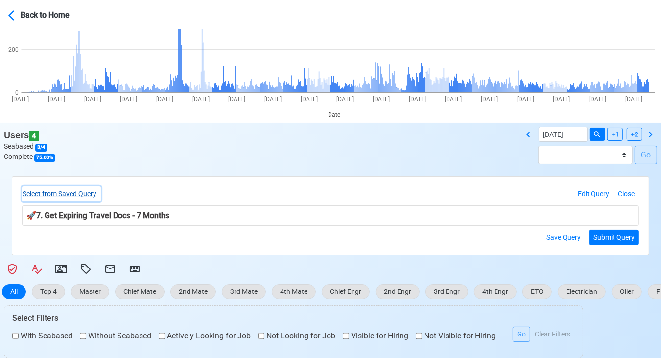
drag, startPoint x: 83, startPoint y: 192, endPoint x: 93, endPoint y: 195, distance: 10.1
click at [83, 192] on button "Select from Saved Query" at bounding box center [61, 194] width 79 height 15
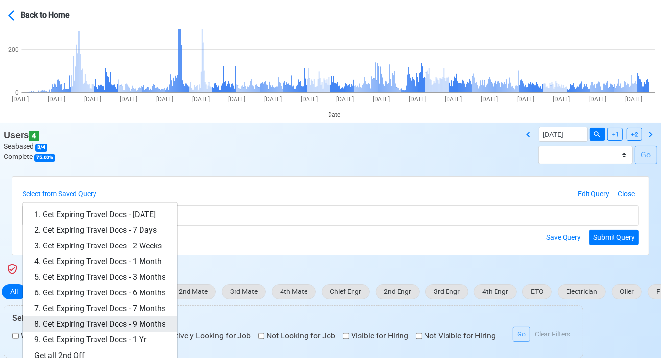
click at [151, 324] on link "8. Get Expiring Travel Docs - 9 Months" at bounding box center [100, 325] width 155 height 16
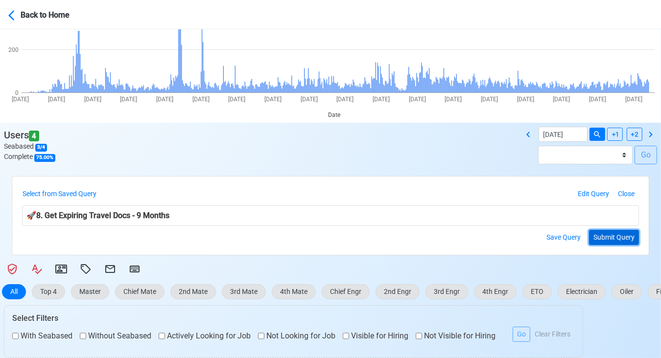
click at [618, 235] on button "Submit Query" at bounding box center [614, 237] width 50 height 15
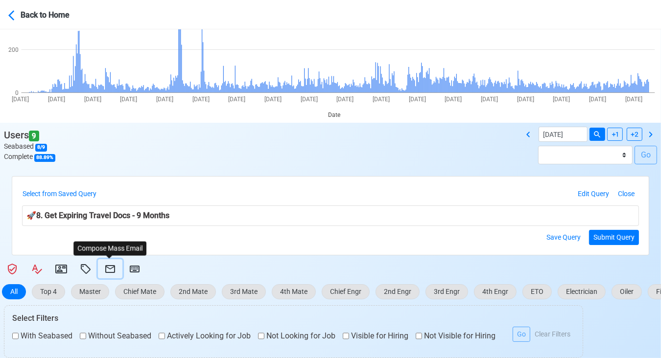
click at [111, 267] on icon at bounding box center [110, 269] width 12 height 12
select select "d-3e71907ffd064a39999872a824aaf79a"
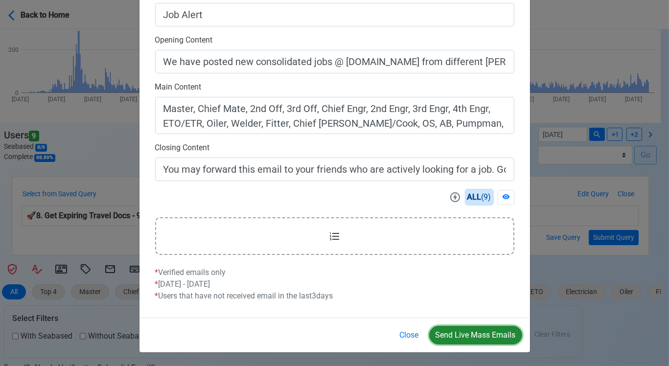
click at [468, 335] on button "Send Live Mass Emails" at bounding box center [475, 335] width 93 height 19
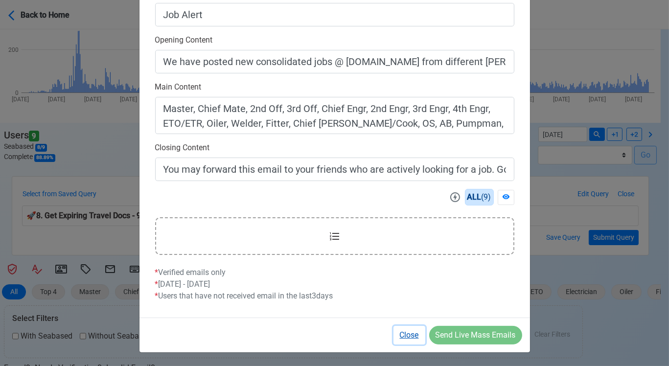
click at [407, 334] on button "Close" at bounding box center [410, 335] width 32 height 19
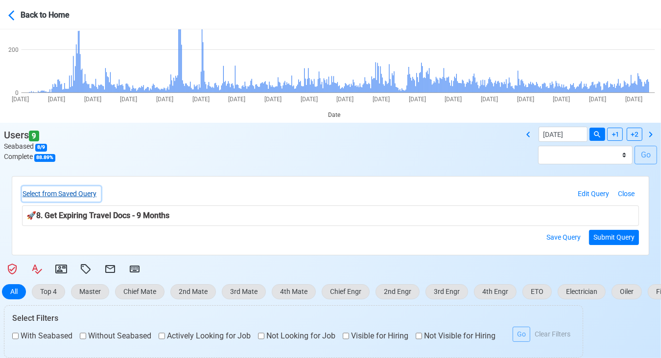
click at [68, 191] on button "Select from Saved Query" at bounding box center [61, 194] width 79 height 15
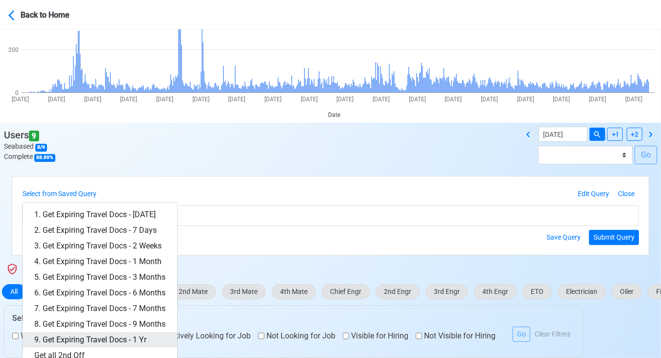
click at [153, 336] on link "9. Get Expiring Travel Docs - 1 Yr" at bounding box center [100, 341] width 155 height 16
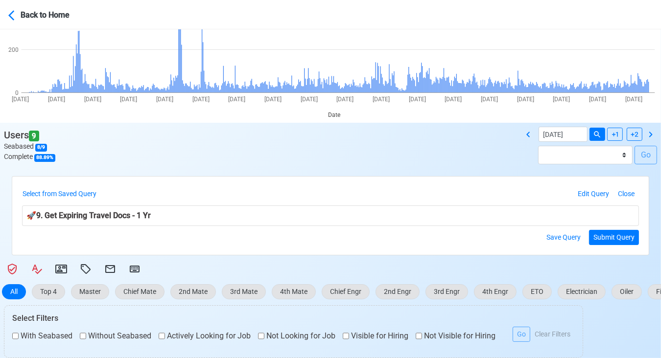
click at [640, 235] on div "Select from Saved Query 1. Get Expiring Travel Docs - Today 2. Get Expiring Tra…" at bounding box center [330, 216] width 637 height 78
click at [619, 234] on button "Submit Query" at bounding box center [614, 237] width 50 height 15
click at [104, 270] on icon at bounding box center [110, 269] width 12 height 12
select select "d-3e71907ffd064a39999872a824aaf79a"
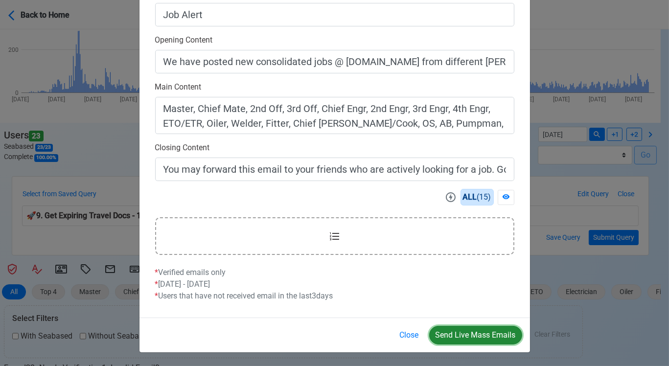
click at [480, 334] on button "Send Live Mass Emails" at bounding box center [475, 335] width 93 height 19
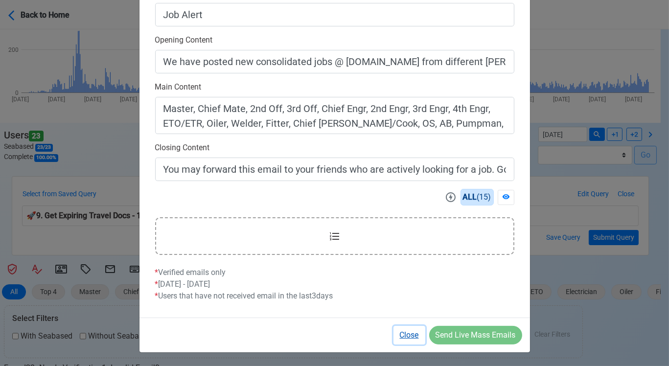
click at [408, 334] on button "Close" at bounding box center [410, 335] width 32 height 19
